Goal: Information Seeking & Learning: Understand process/instructions

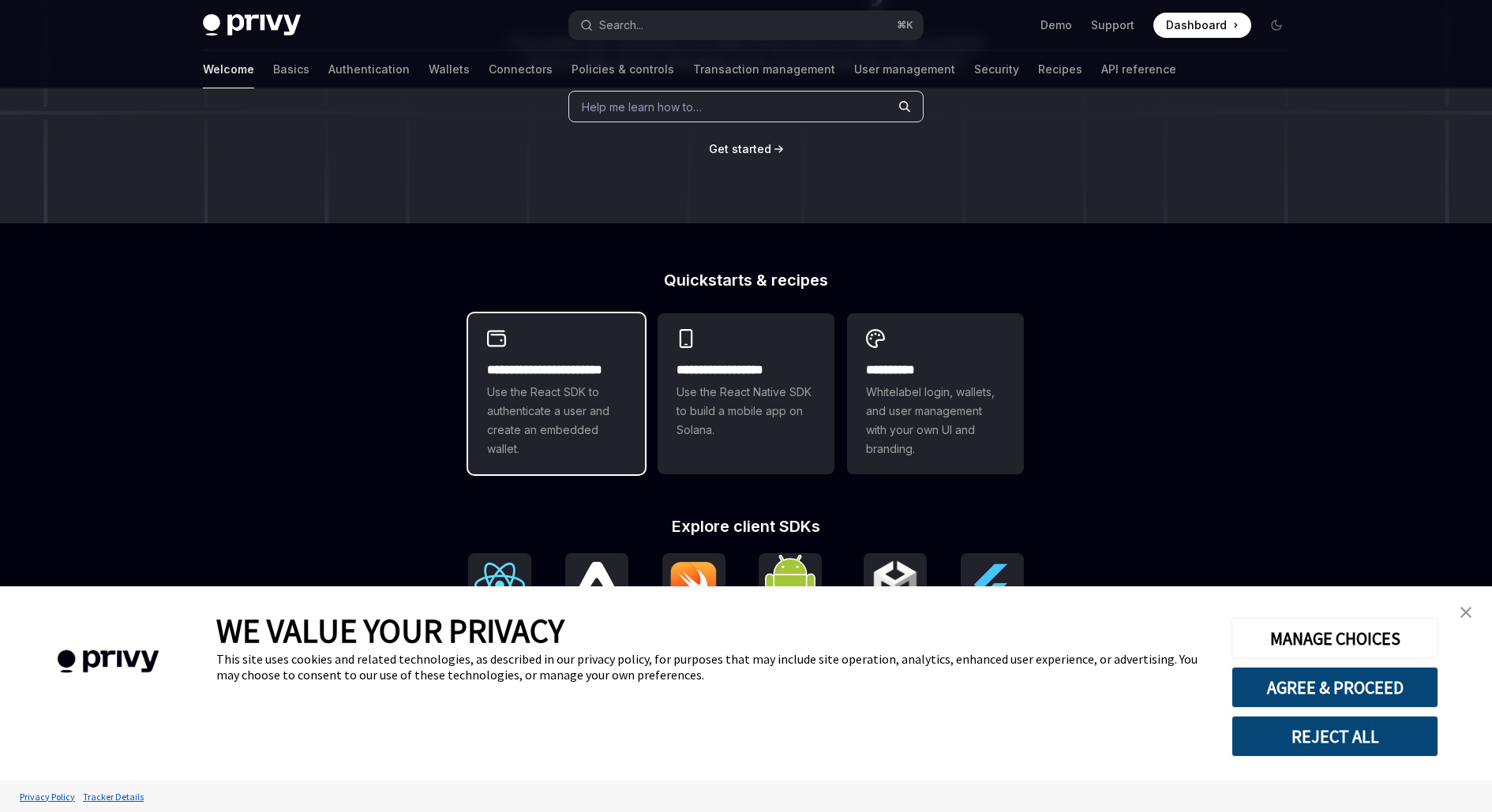
scroll to position [304, 0]
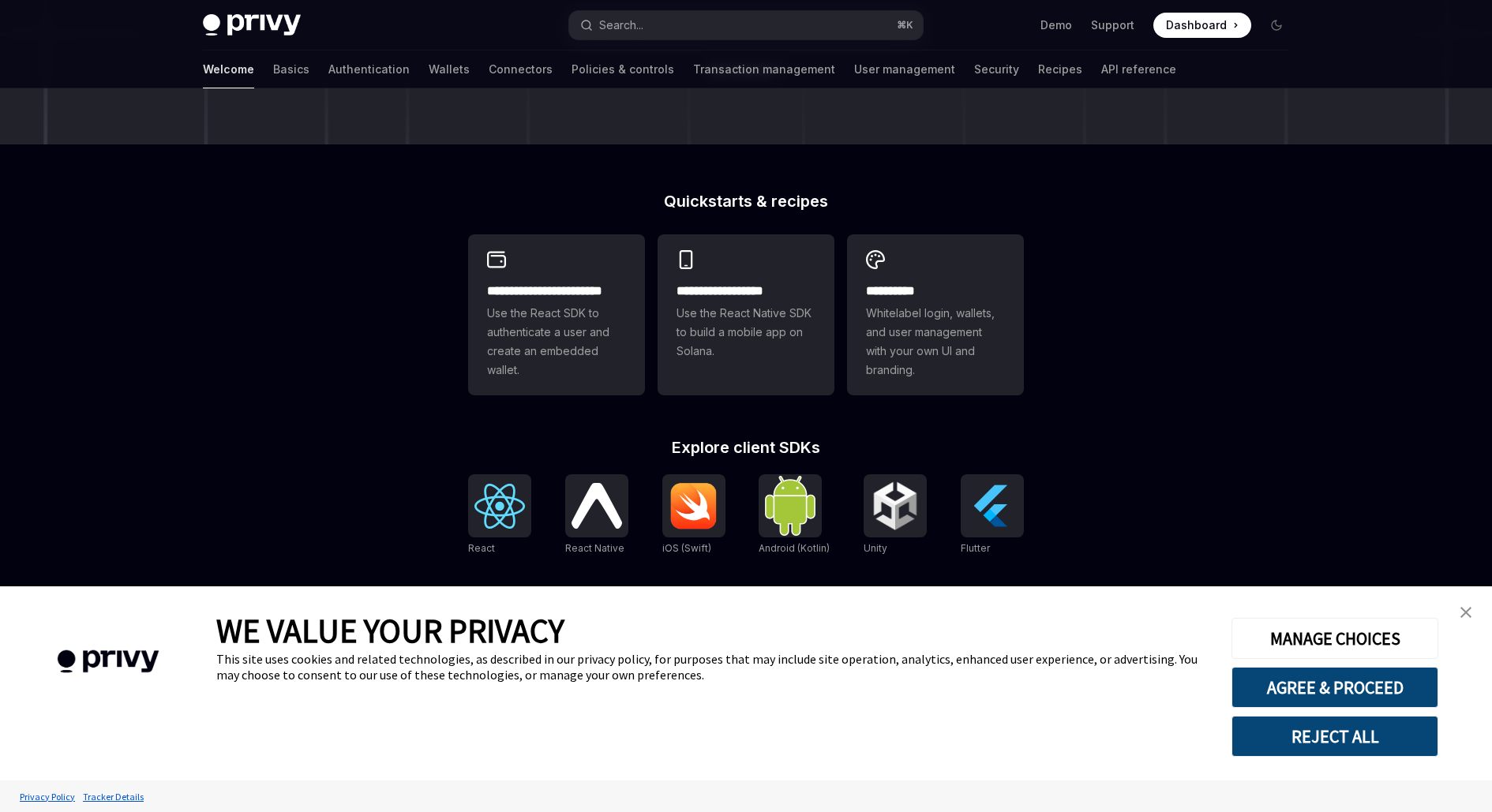
click at [1292, 741] on button "REJECT ALL" at bounding box center [1335, 736] width 207 height 41
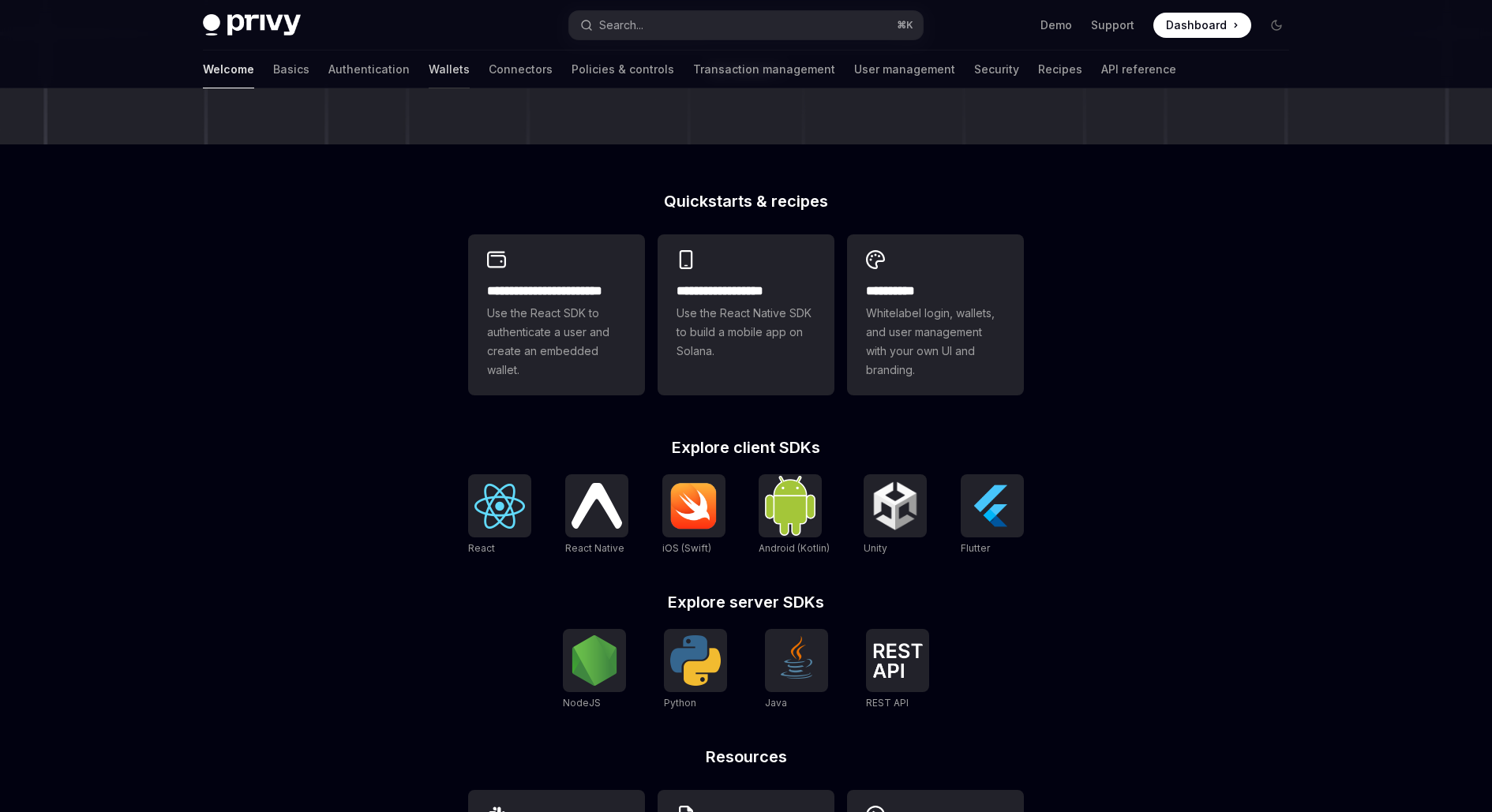
type textarea "*"
click at [428, 68] on link "Wallets" at bounding box center [449, 70] width 41 height 38
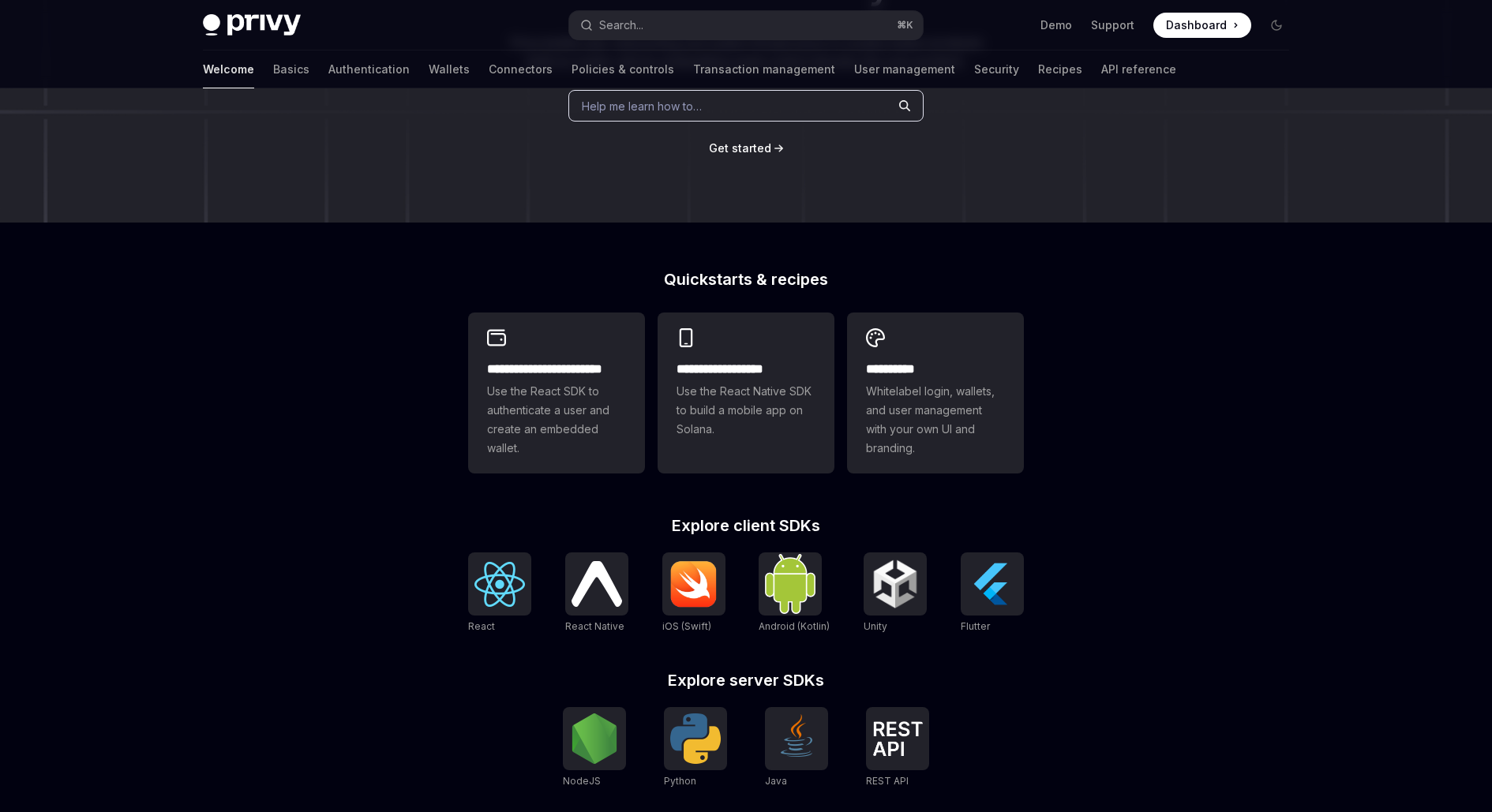
scroll to position [0, 0]
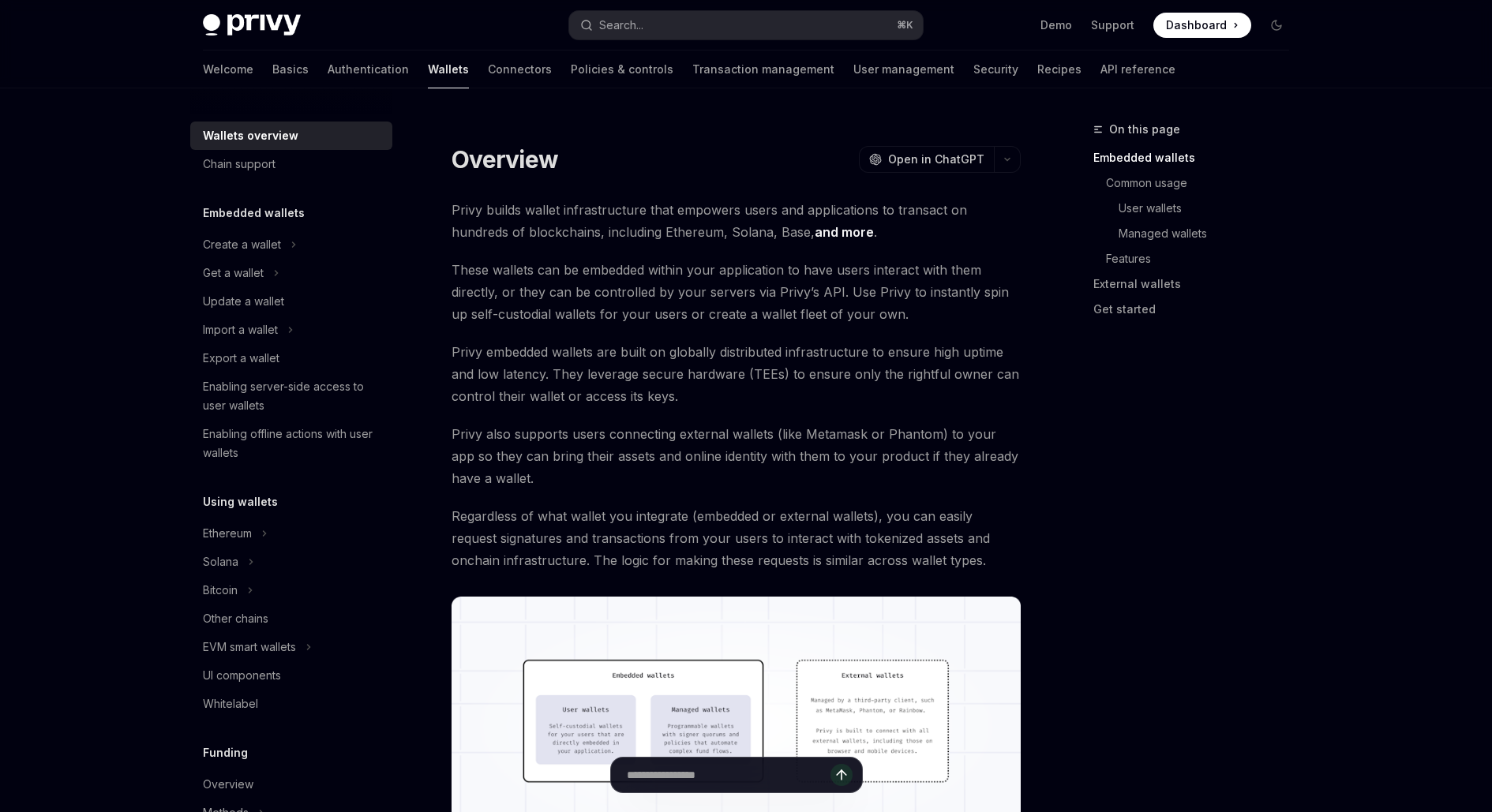
scroll to position [197, 0]
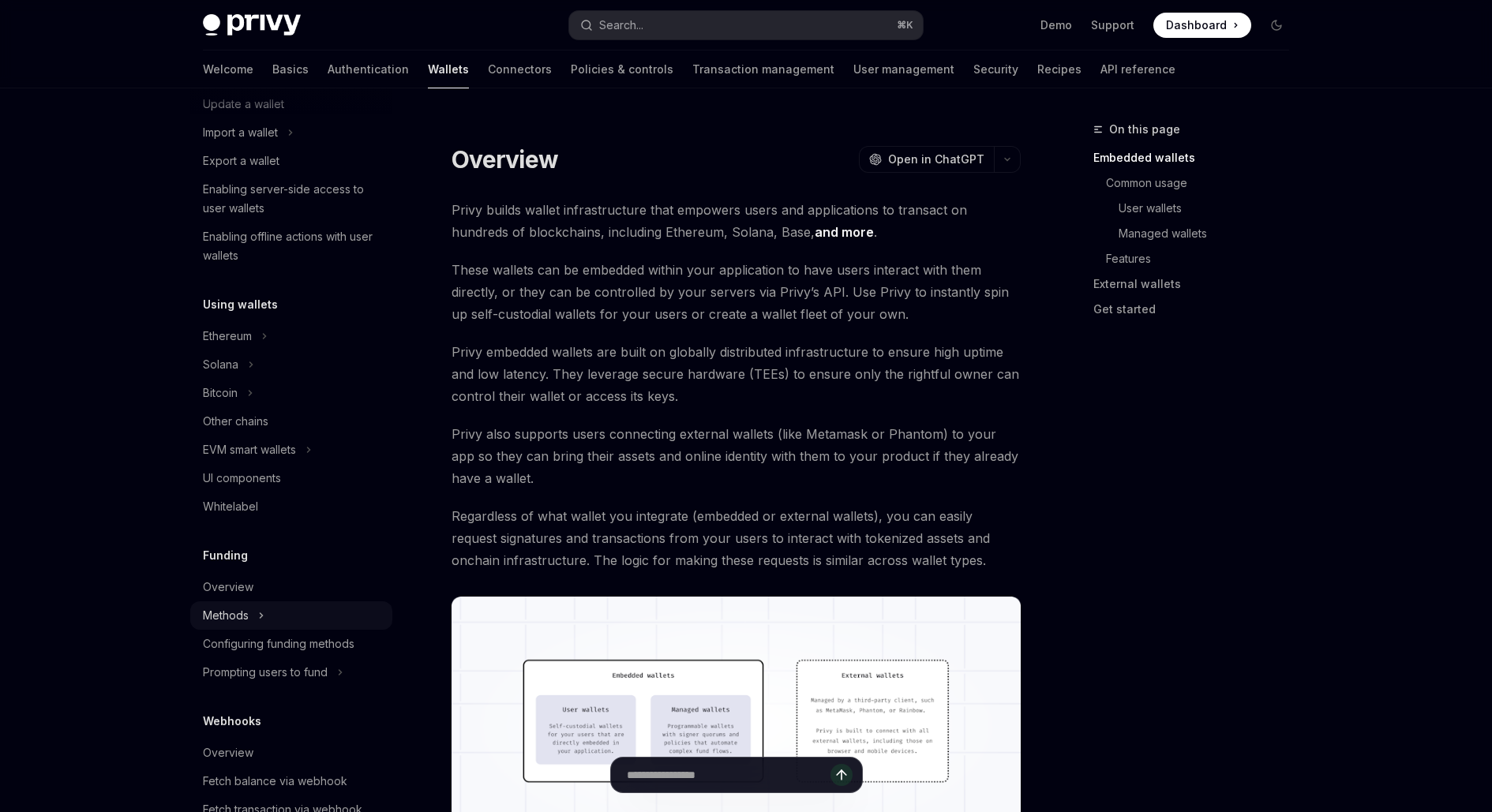
click at [230, 618] on div "Methods" at bounding box center [226, 616] width 46 height 19
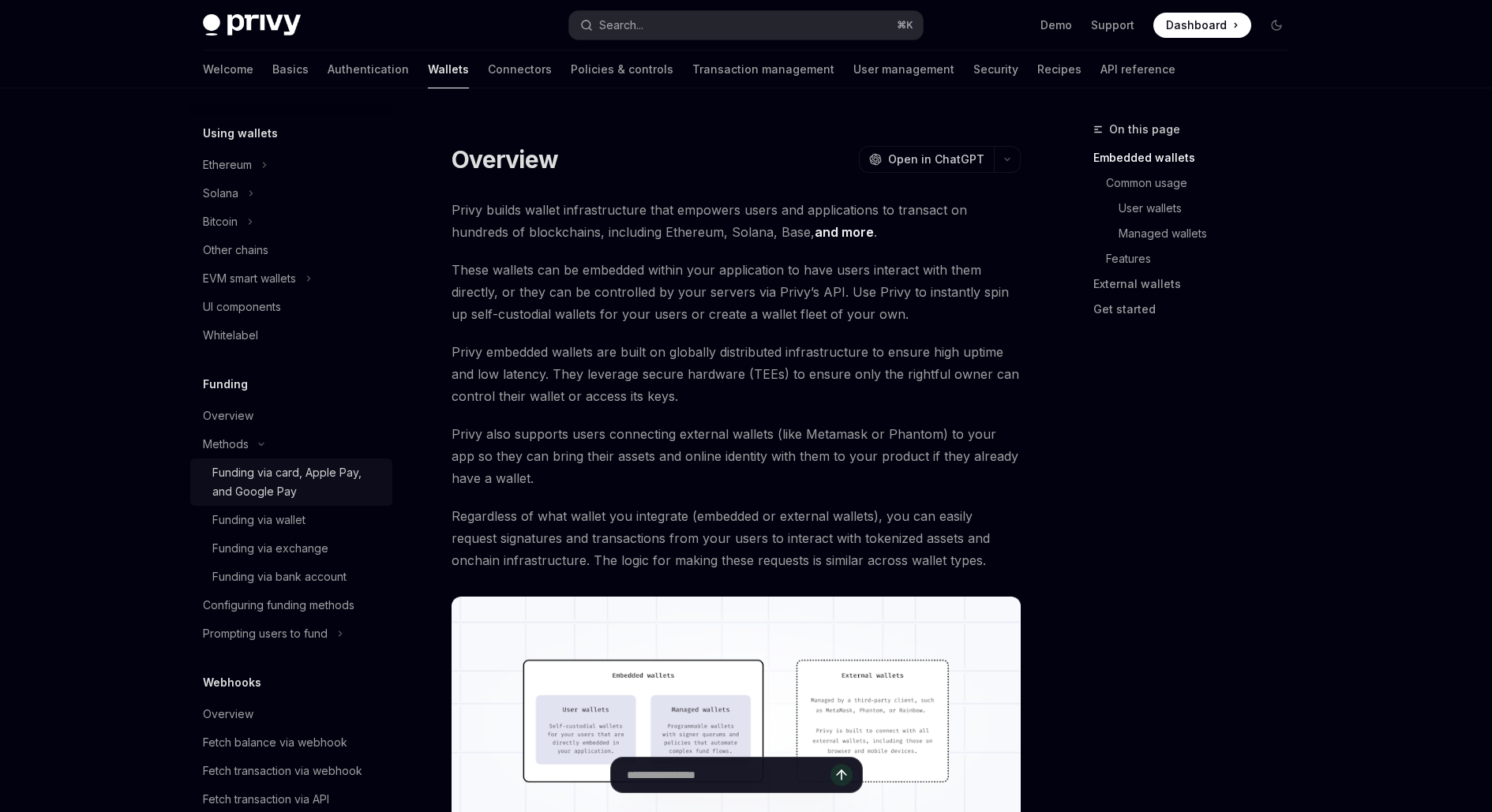
scroll to position [372, 0]
type textarea "*"
